Goal: Information Seeking & Learning: Learn about a topic

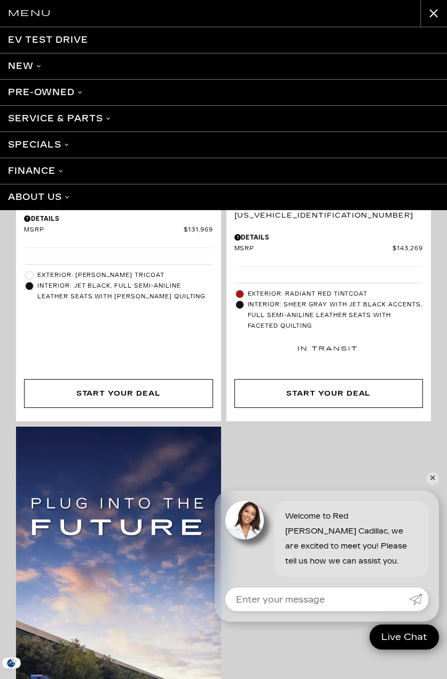
scroll to position [979, 0]
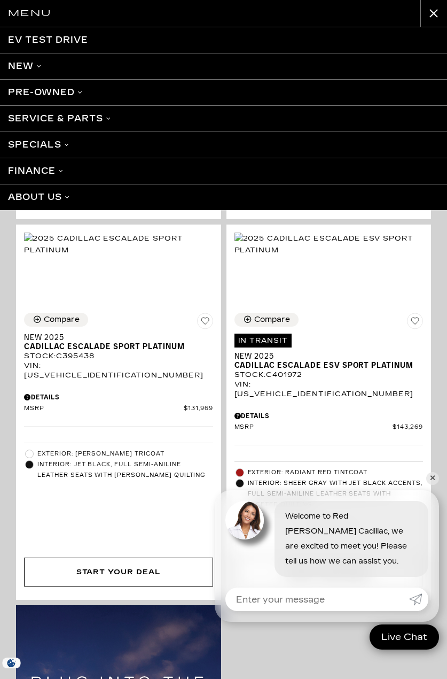
drag, startPoint x: 386, startPoint y: 310, endPoint x: 273, endPoint y: 416, distance: 155.0
drag, startPoint x: 273, startPoint y: 416, endPoint x: 293, endPoint y: 324, distance: 94.0
click at [293, 324] on div "Menu EV Test Drive New Cadillac Crossovers/SUVs XT4 XT5 XT6 Escalade Escalade I…" at bounding box center [223, 339] width 447 height 679
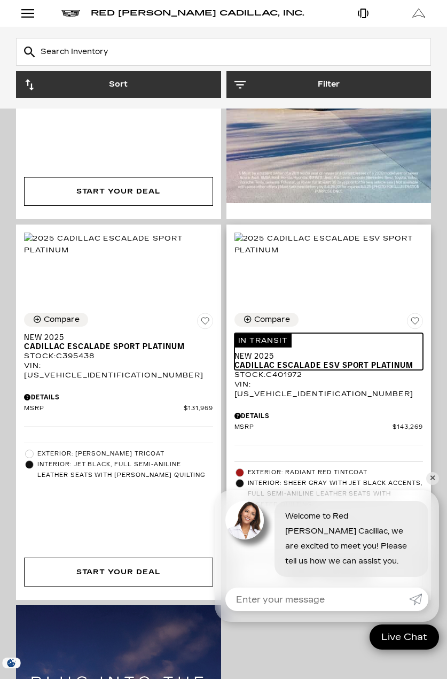
click at [318, 370] on span "Cadillac Escalade ESV Sport Platinum" at bounding box center [325, 365] width 181 height 9
click at [295, 370] on span "Cadillac Escalade ESV Sport Platinum" at bounding box center [325, 365] width 181 height 9
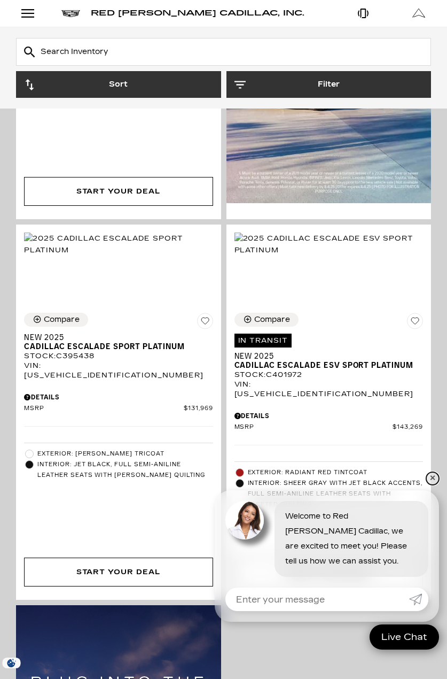
click at [434, 478] on link "✕" at bounding box center [432, 478] width 13 height 13
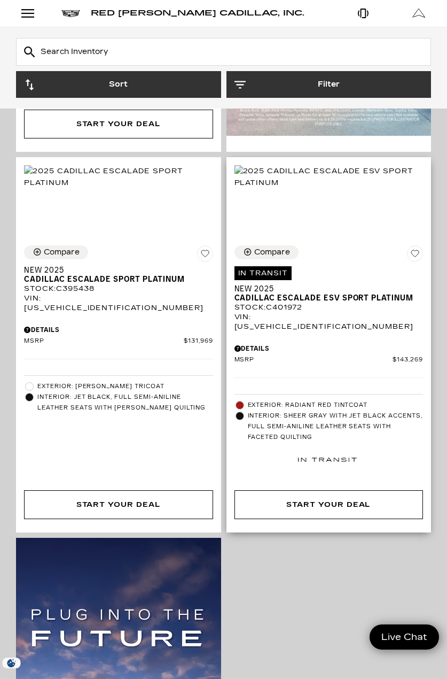
scroll to position [1069, 0]
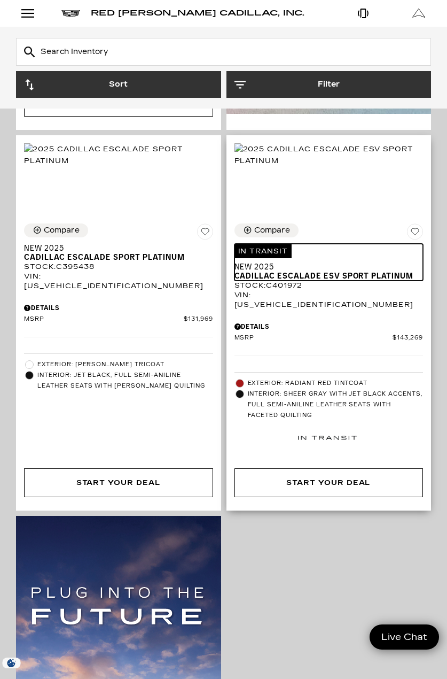
click at [274, 280] on link "In Transit Estimated delivery date: [DATE] New 2025 Cadillac Escalade ESV Sport…" at bounding box center [329, 262] width 189 height 37
